Goal: Task Accomplishment & Management: Complete application form

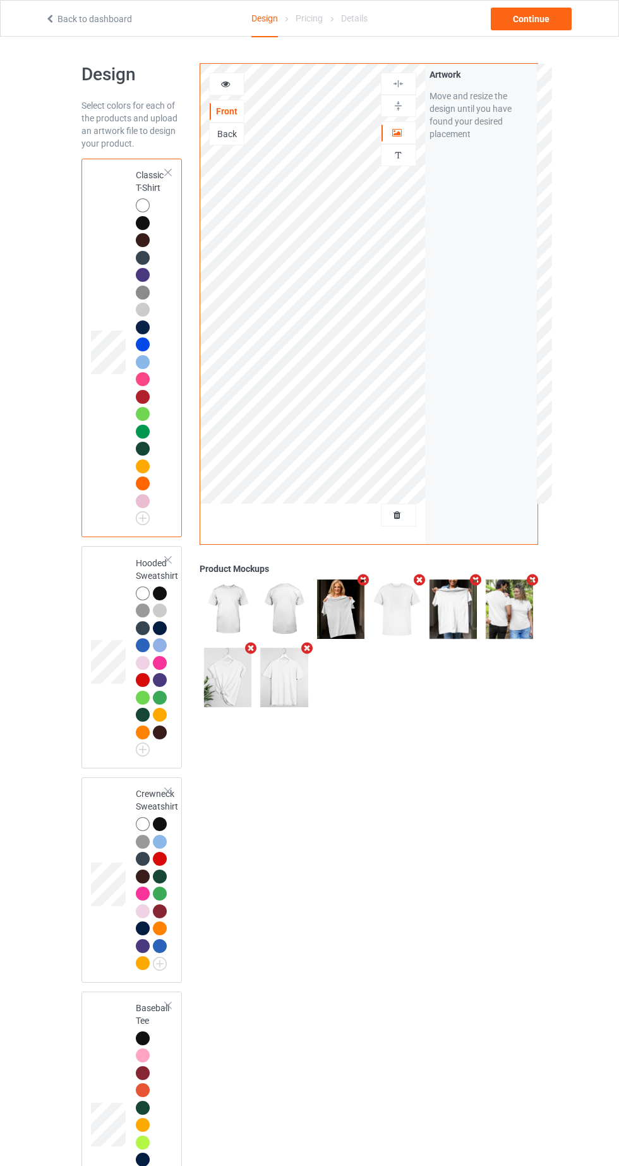
click at [404, 521] on div at bounding box center [399, 515] width 34 height 13
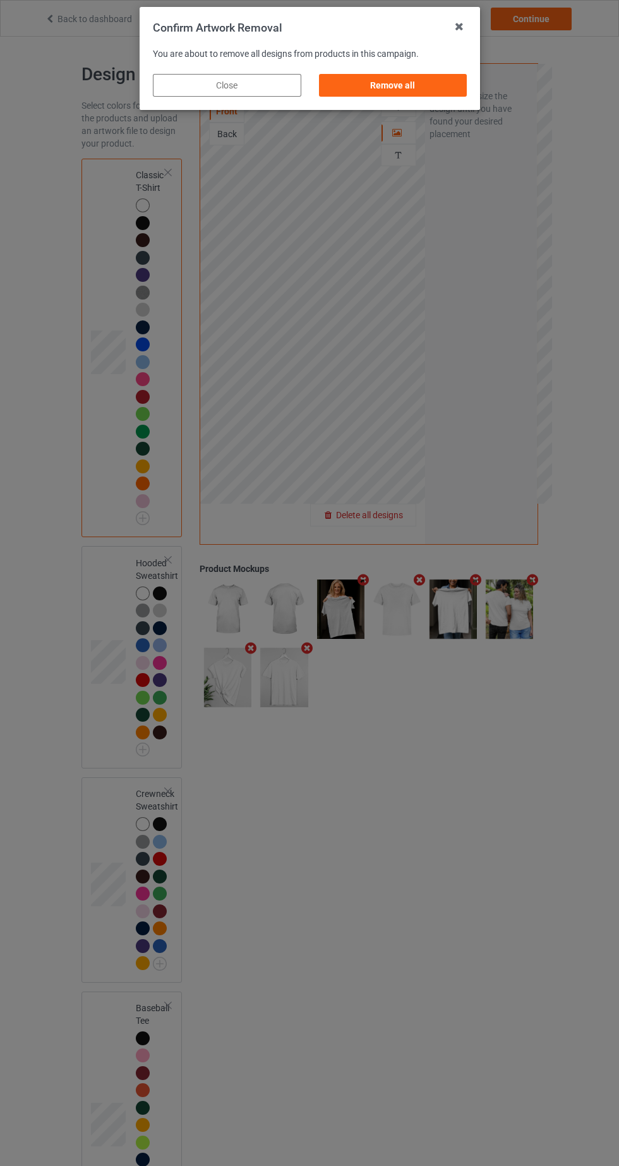
click at [446, 80] on div "Remove all" at bounding box center [392, 85] width 148 height 23
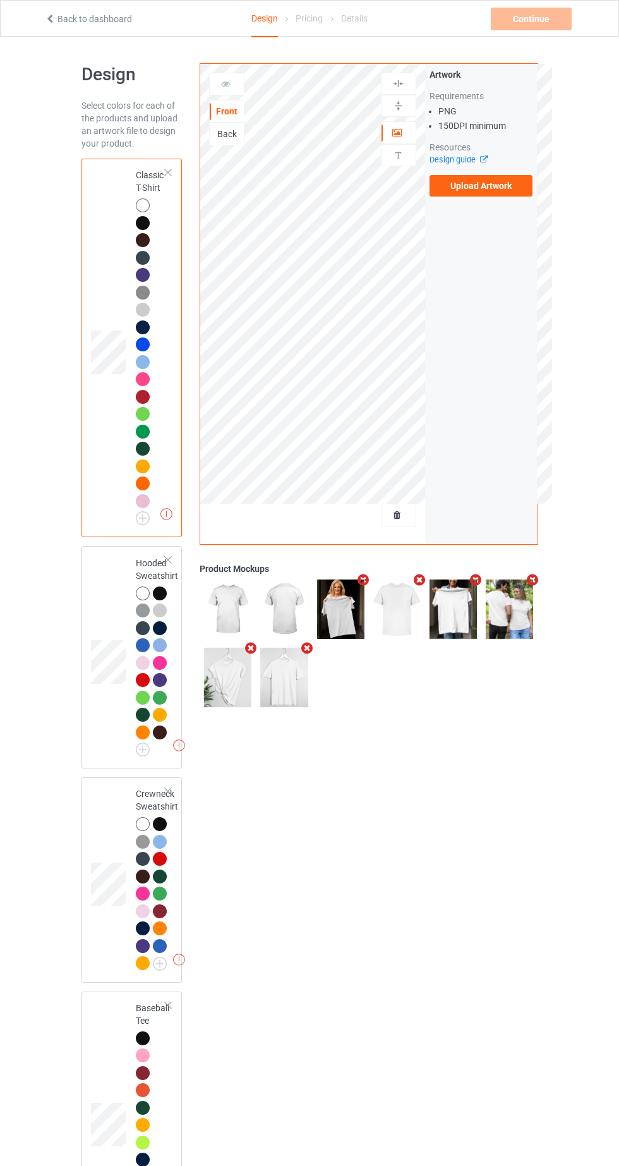
click at [506, 183] on label "Upload Artwork" at bounding box center [482, 185] width 104 height 21
click at [0, 0] on input "Upload Artwork" at bounding box center [0, 0] width 0 height 0
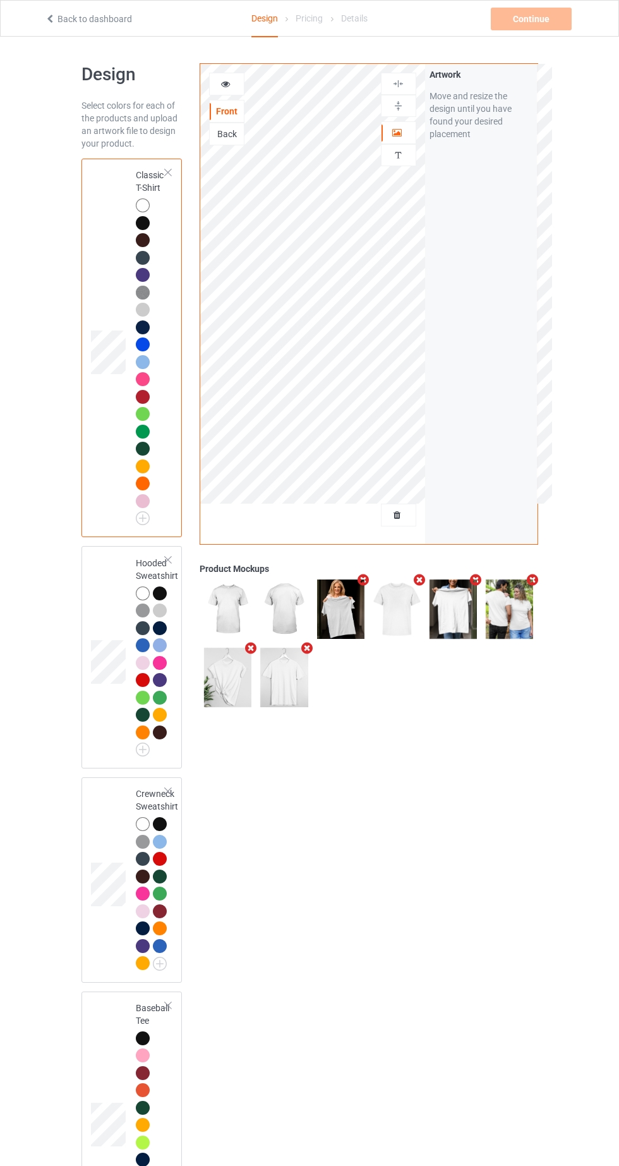
drag, startPoint x: 378, startPoint y: 572, endPoint x: 372, endPoint y: 567, distance: 8.0
click at [377, 572] on div "Front Back Artwork Personalized text Artwork Move and resize the design until y…" at bounding box center [369, 387] width 338 height 648
drag, startPoint x: 372, startPoint y: 567, endPoint x: 380, endPoint y: 571, distance: 8.8
click at [380, 571] on div "Product Mockups" at bounding box center [369, 568] width 338 height 13
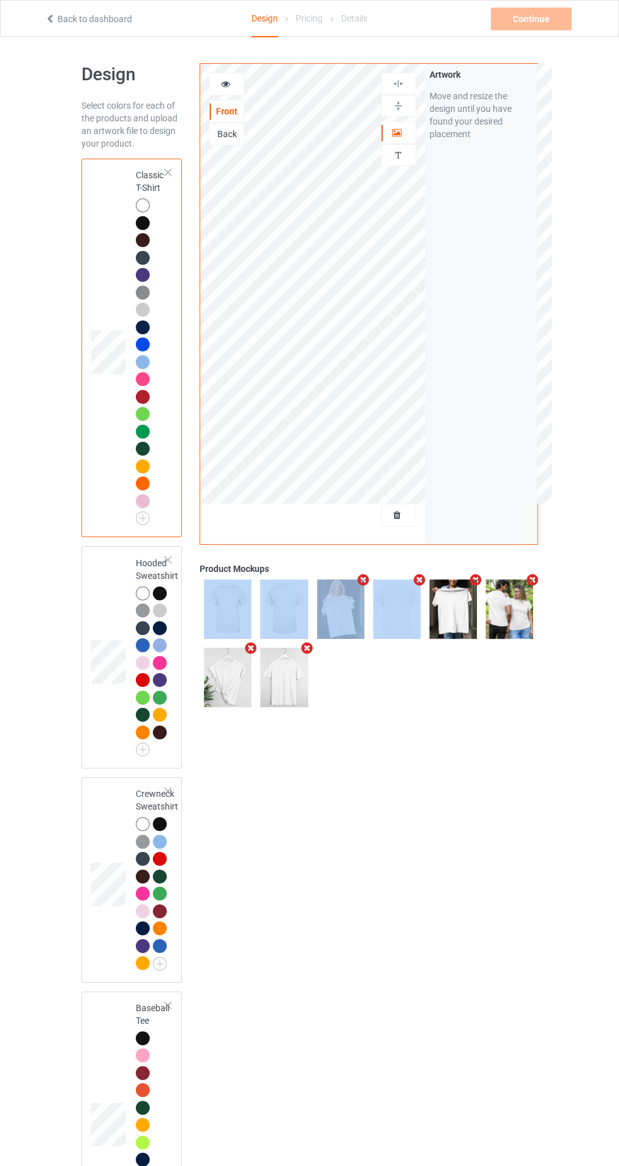
drag, startPoint x: 382, startPoint y: 566, endPoint x: 399, endPoint y: 587, distance: 26.5
click at [399, 587] on div "Front Back Artwork Personalized text Artwork Move and resize the design until y…" at bounding box center [369, 387] width 338 height 648
click at [409, 159] on div at bounding box center [399, 155] width 34 height 12
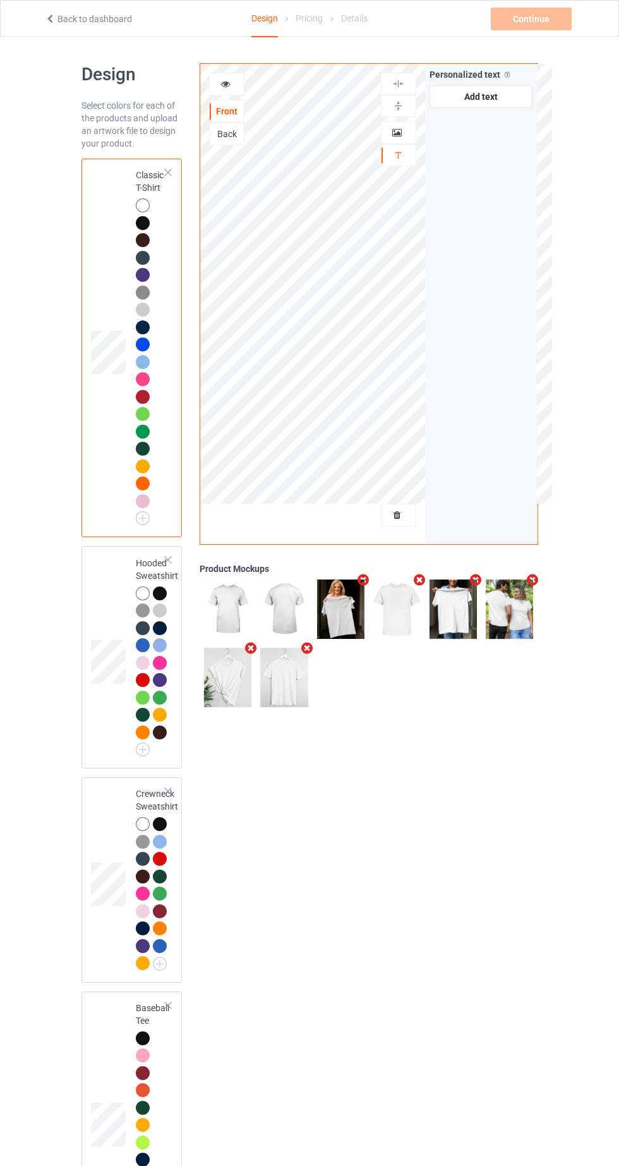
click at [402, 130] on icon at bounding box center [397, 130] width 11 height 9
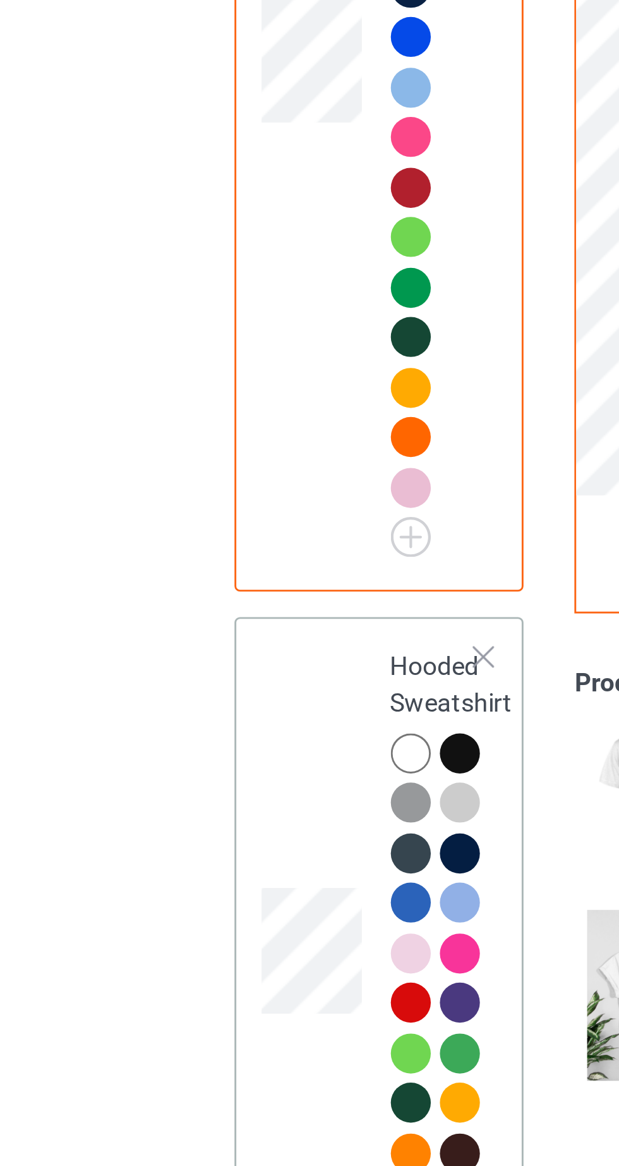
click at [163, 591] on div at bounding box center [160, 593] width 14 height 14
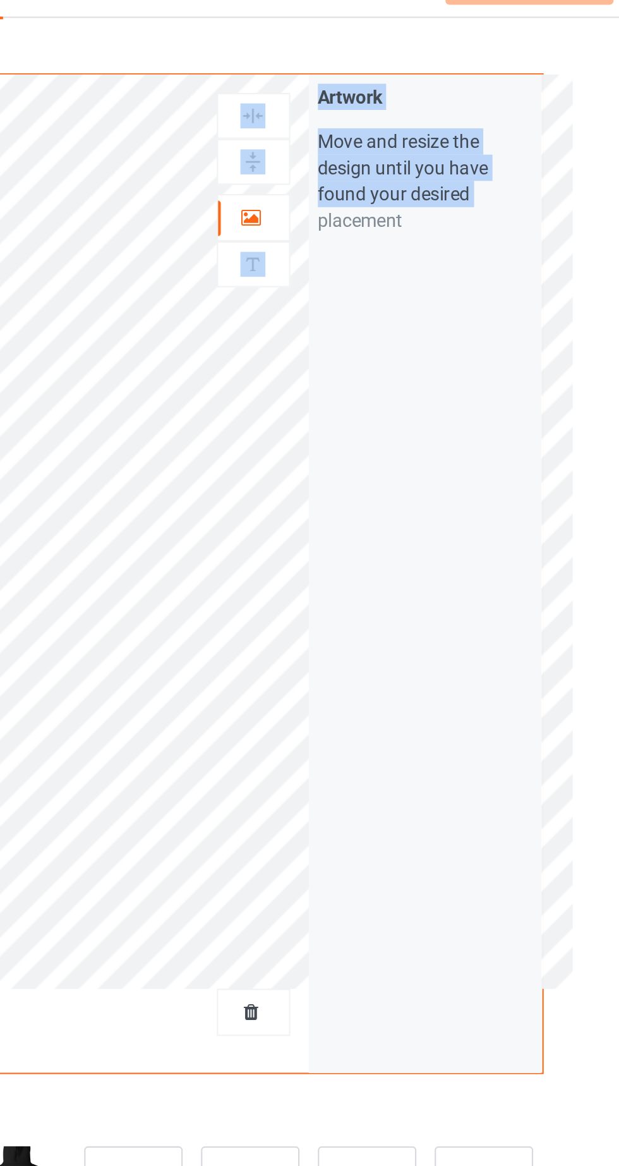
click at [418, 279] on div "Front Back Artwork Personalized text Artwork Move and resize the design until y…" at bounding box center [369, 303] width 338 height 481
click at [523, 356] on div "Artwork Move and resize the design until you have found your desired placement" at bounding box center [481, 304] width 112 height 480
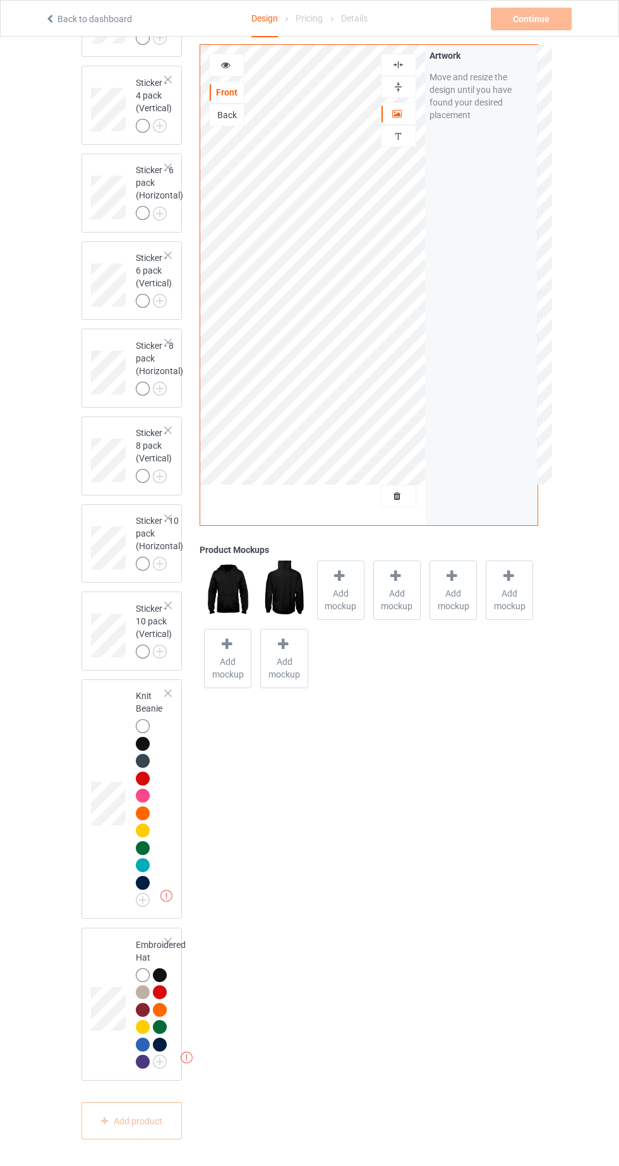
scroll to position [3970, 0]
click at [162, 982] on div at bounding box center [160, 975] width 14 height 14
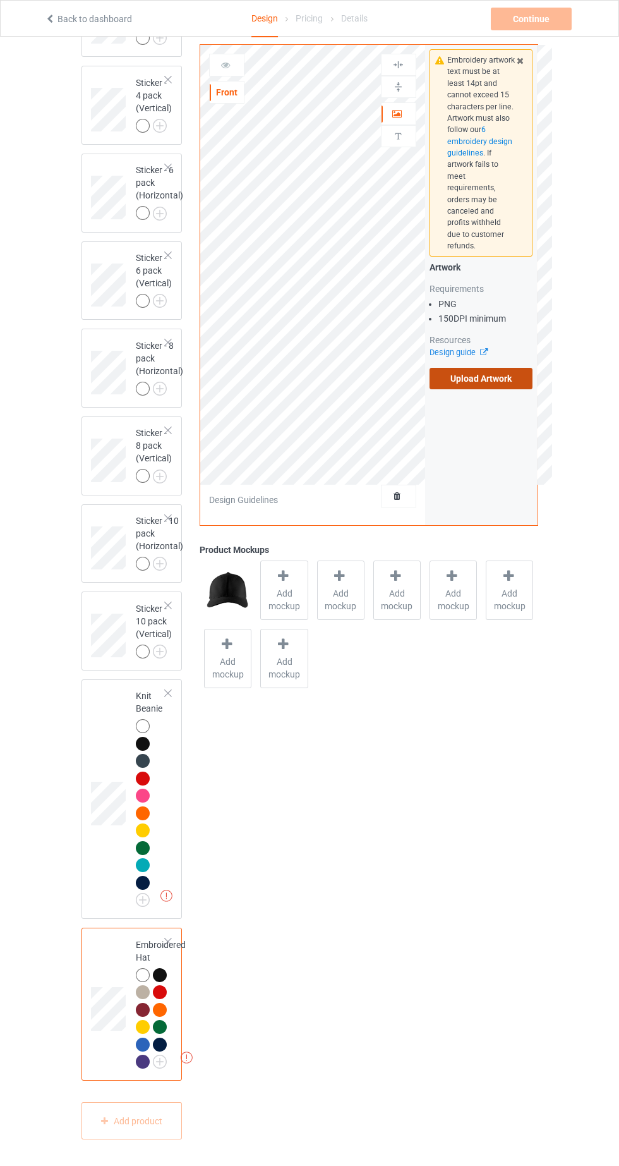
click at [497, 368] on label "Upload Artwork" at bounding box center [482, 378] width 104 height 21
click at [0, 0] on input "Upload Artwork" at bounding box center [0, 0] width 0 height 0
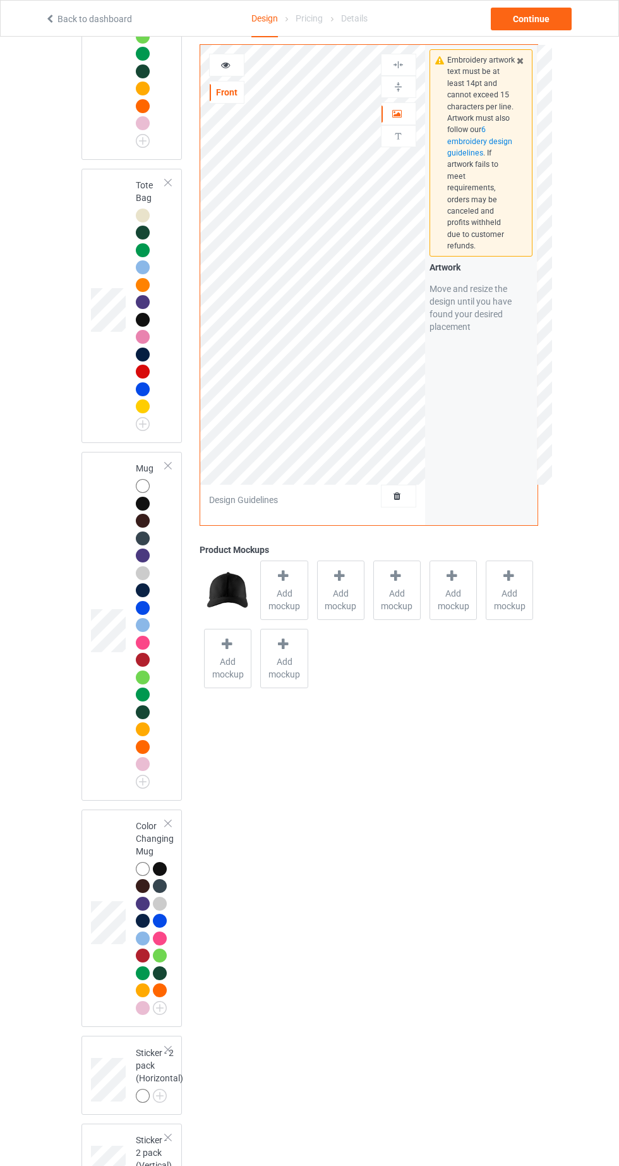
scroll to position [2586, 0]
click at [547, 24] on div "Continue" at bounding box center [531, 19] width 81 height 23
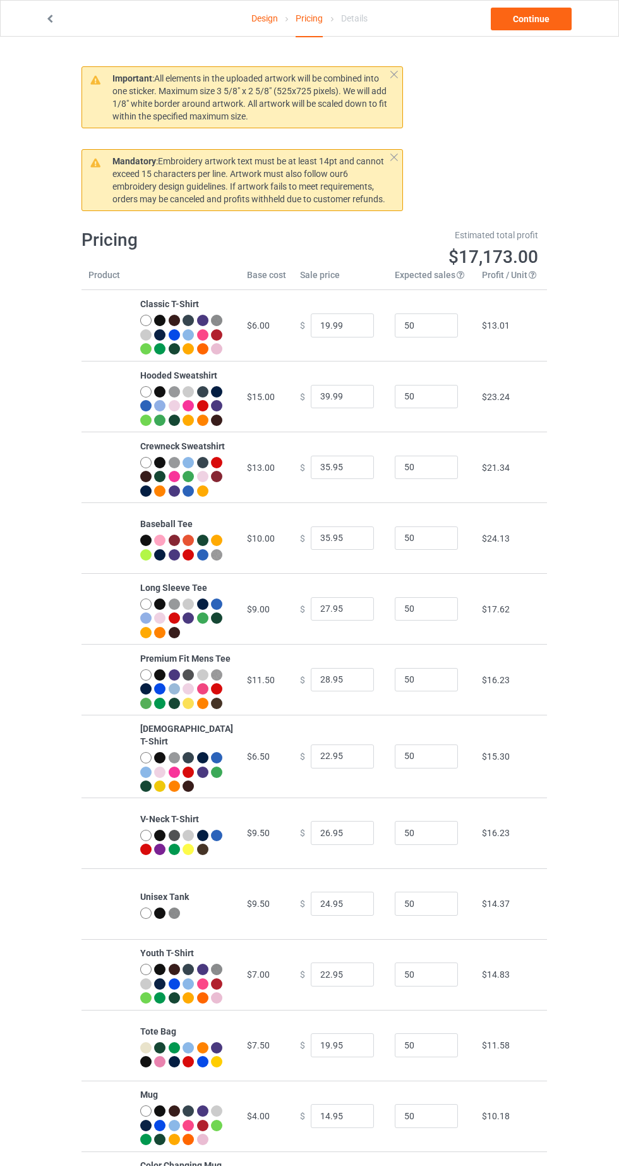
click at [566, 8] on link "Continue" at bounding box center [531, 19] width 81 height 23
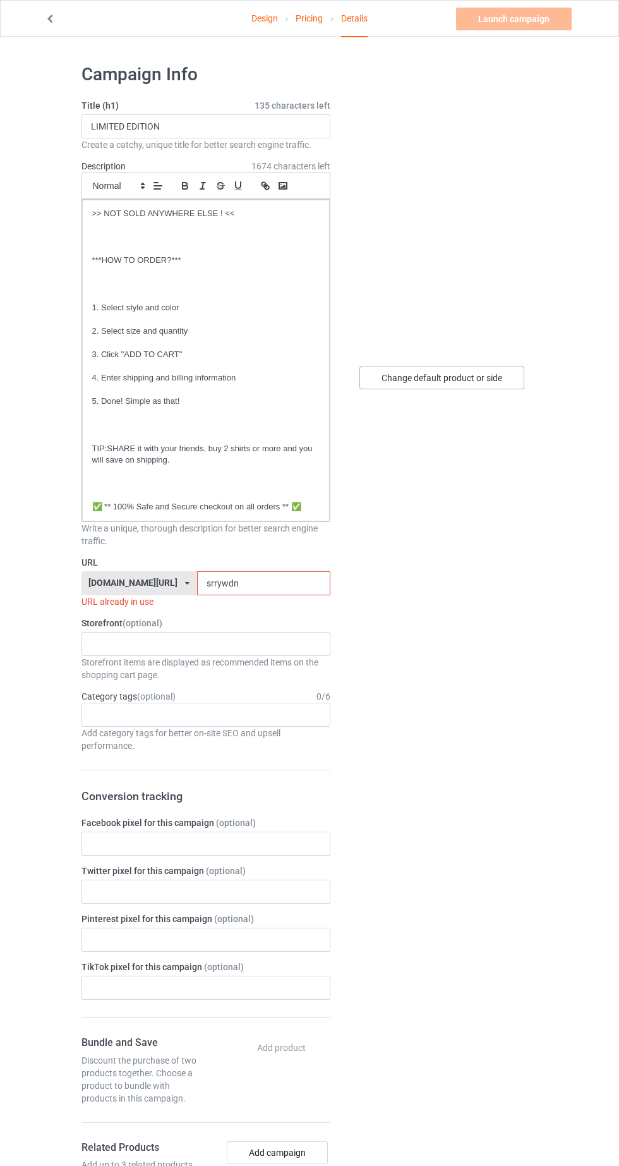
click at [446, 377] on div "Change default product or side" at bounding box center [441, 377] width 165 height 23
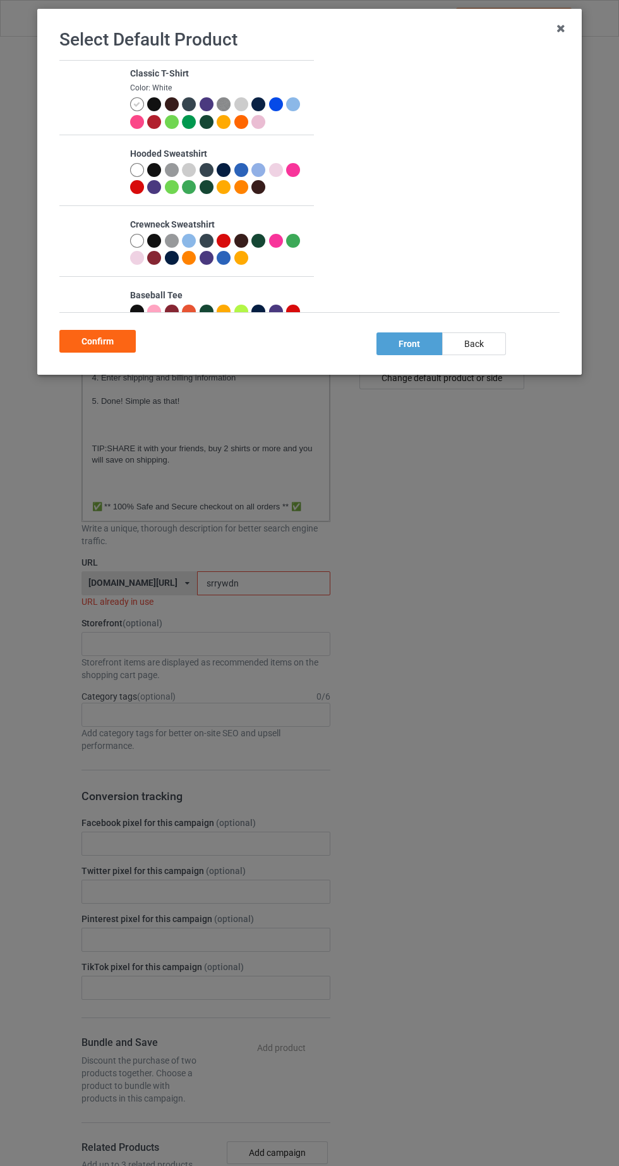
click at [153, 102] on div at bounding box center [154, 104] width 14 height 14
click at [120, 343] on div "Confirm" at bounding box center [97, 341] width 76 height 23
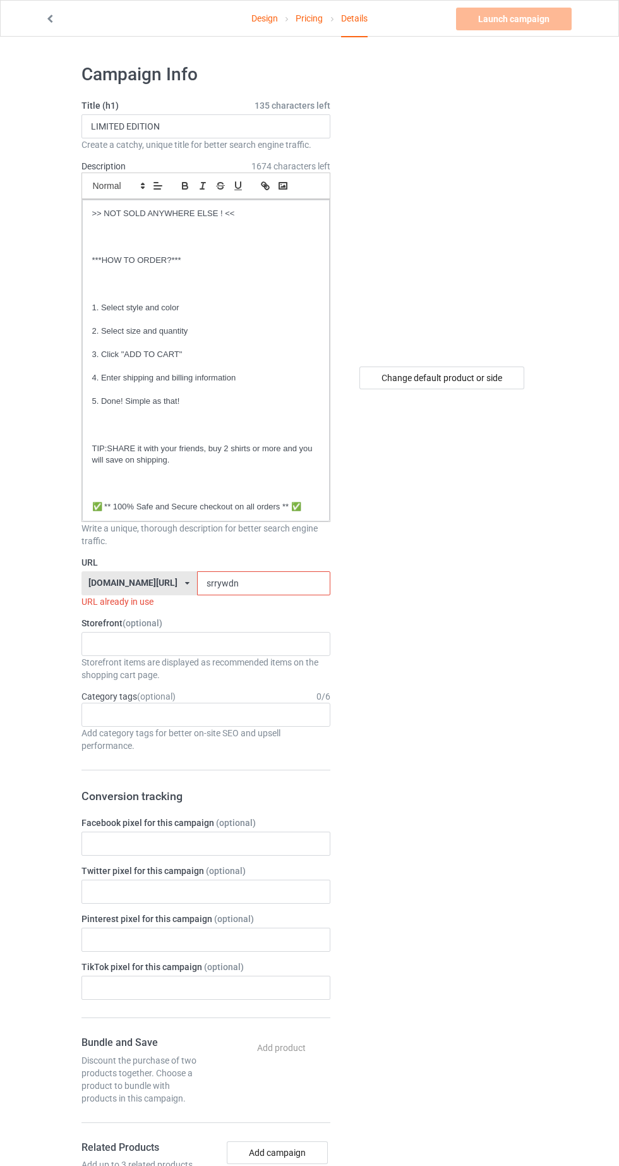
click at [296, 583] on input "srrywdn" at bounding box center [263, 583] width 133 height 24
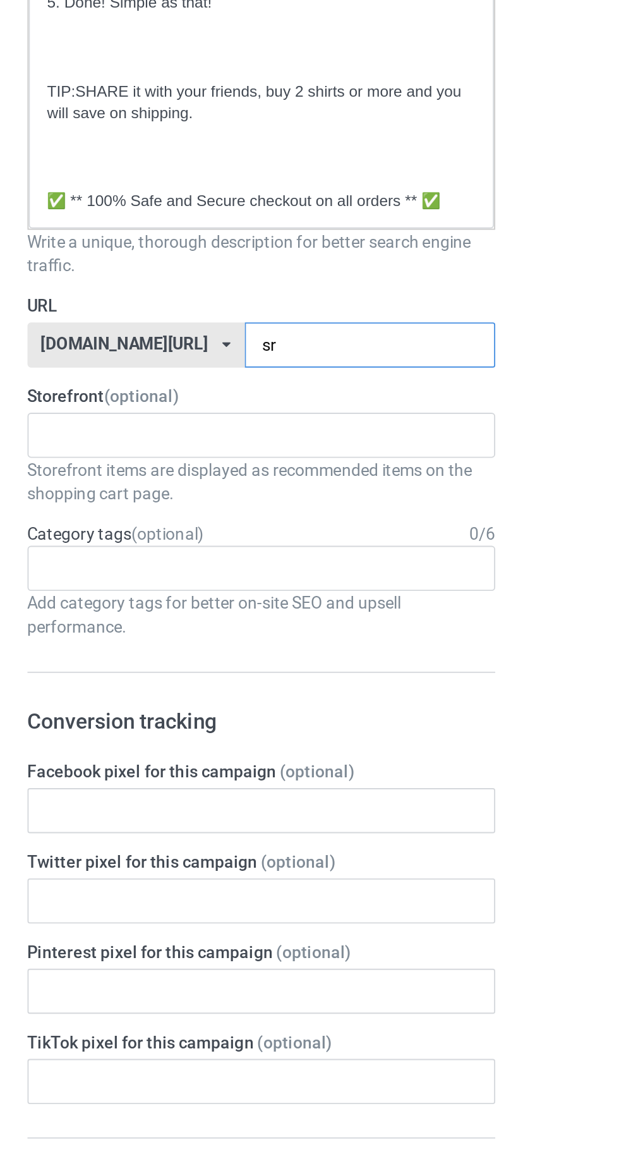
type input "s"
type input "Grkshrt"
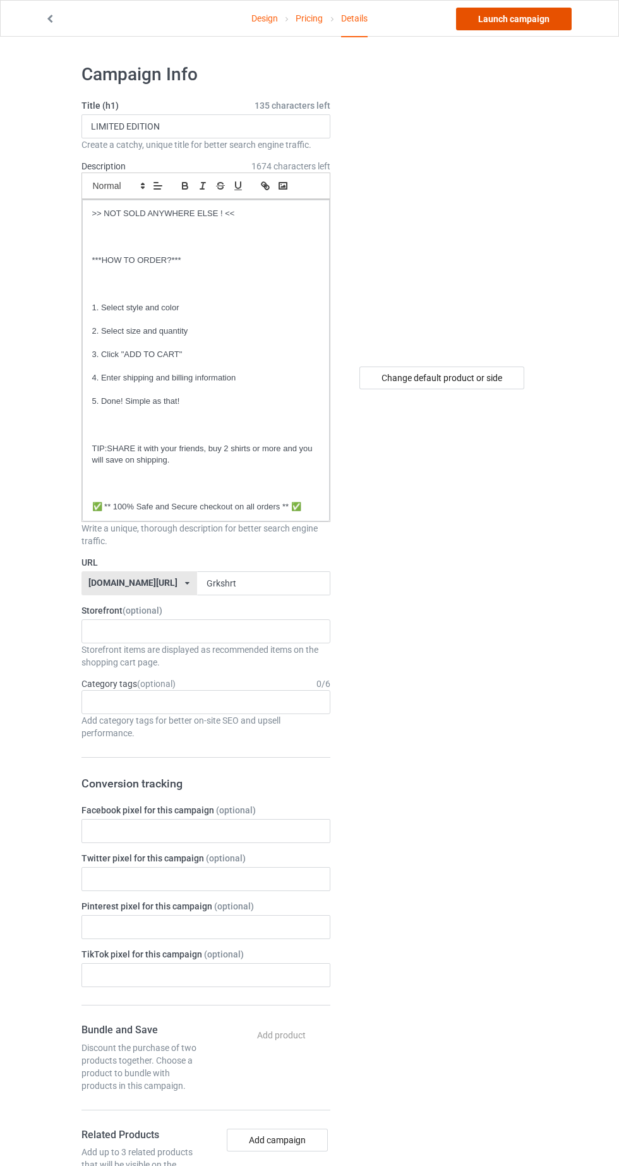
click at [551, 12] on link "Launch campaign" at bounding box center [514, 19] width 116 height 23
